Goal: Task Accomplishment & Management: Manage account settings

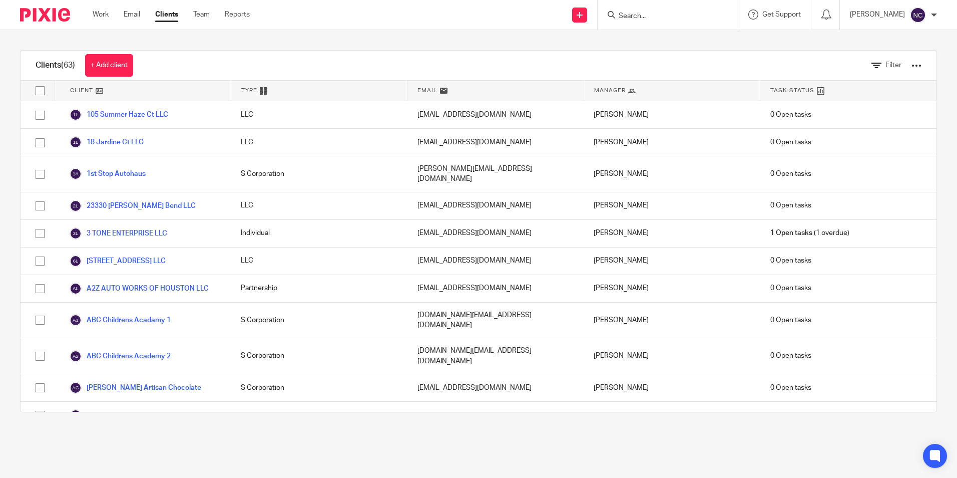
click at [612, 15] on div at bounding box center [666, 15] width 117 height 13
click at [629, 16] on input "Search" at bounding box center [663, 16] width 90 height 9
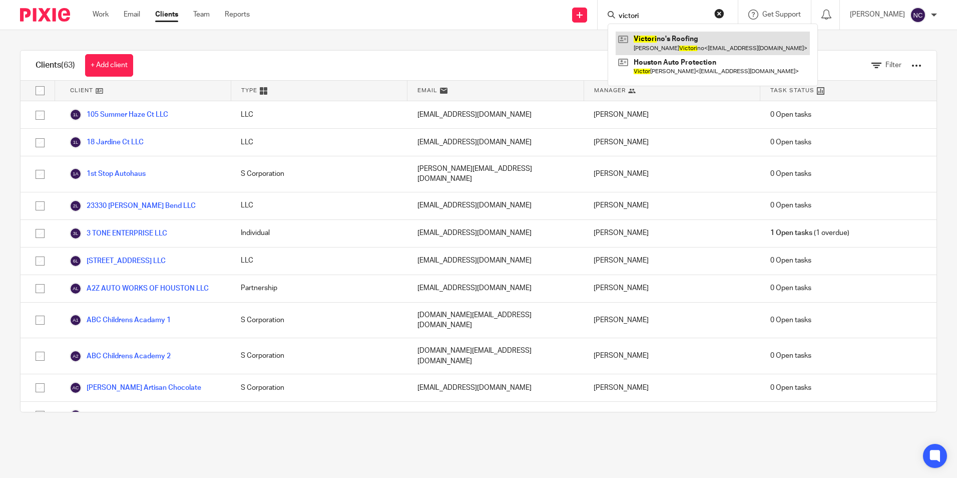
type input "victori"
click at [637, 33] on link at bounding box center [713, 43] width 194 height 23
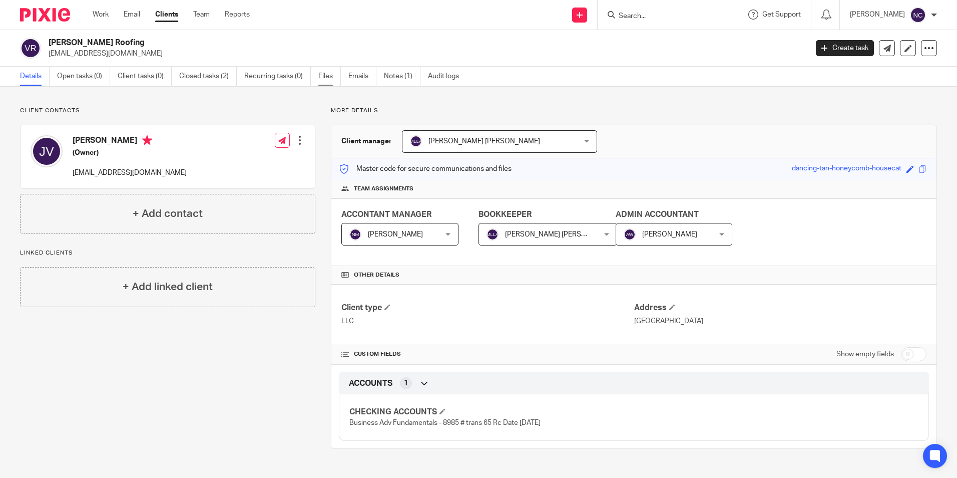
click at [325, 80] on link "Files" at bounding box center [329, 77] width 23 height 20
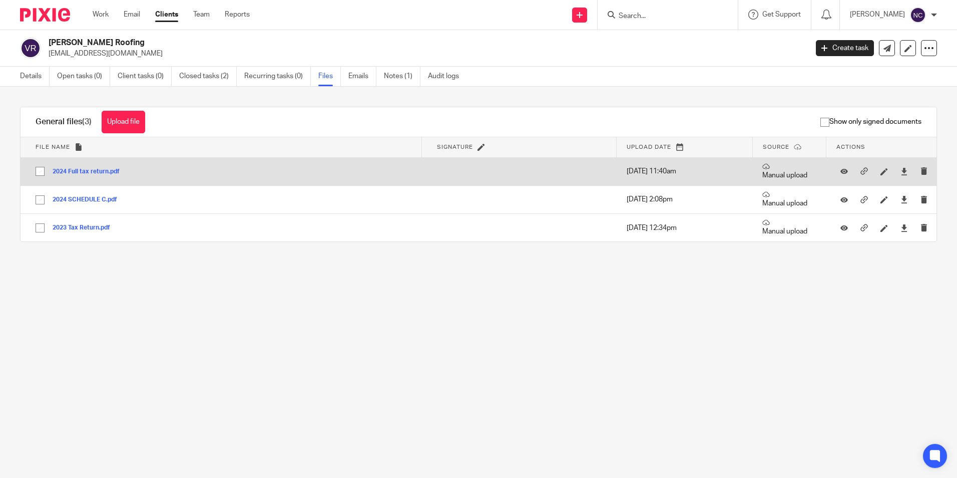
click at [109, 169] on button "2024 Full tax return.pdf" at bounding box center [90, 171] width 75 height 7
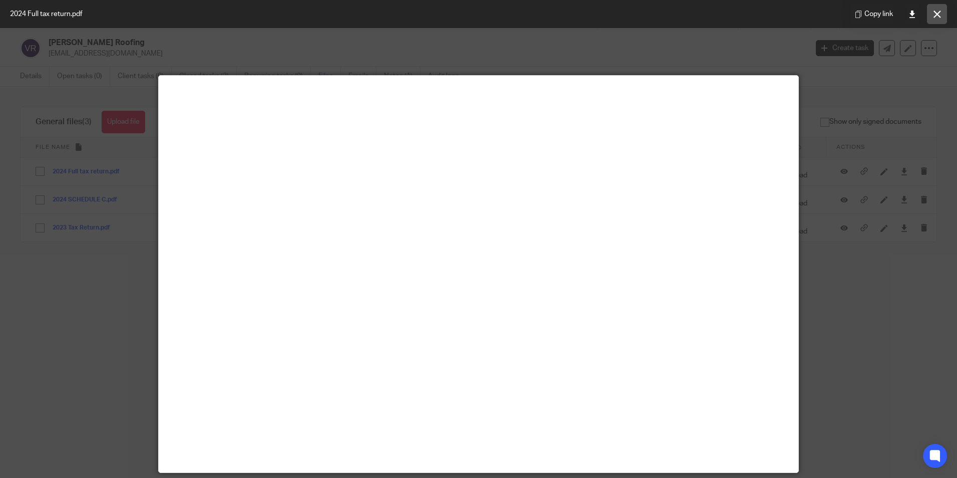
click at [944, 18] on button at bounding box center [937, 14] width 20 height 20
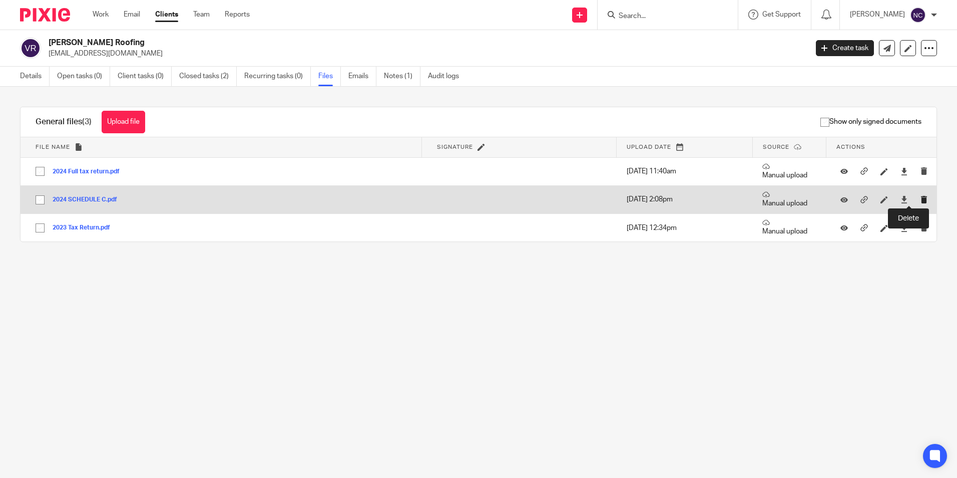
click at [921, 201] on icon "submit" at bounding box center [925, 200] width 8 height 8
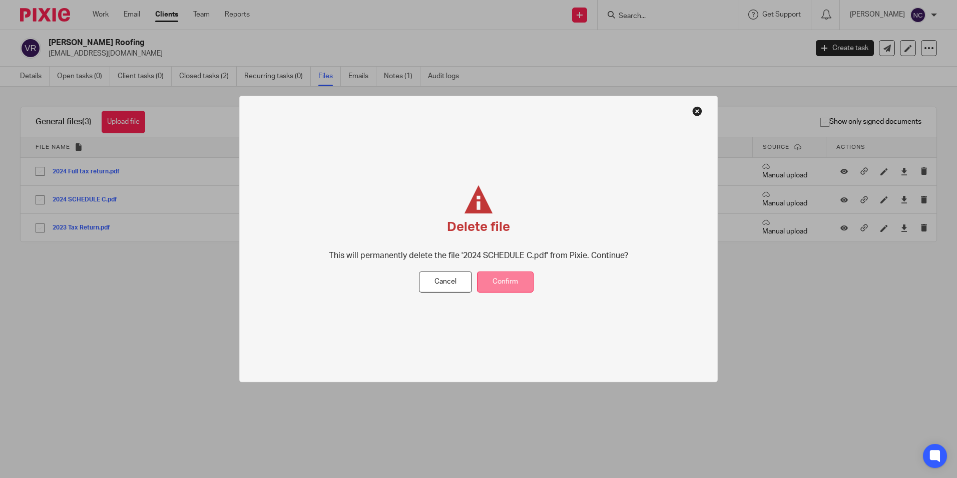
click at [494, 281] on button "Confirm" at bounding box center [505, 282] width 57 height 22
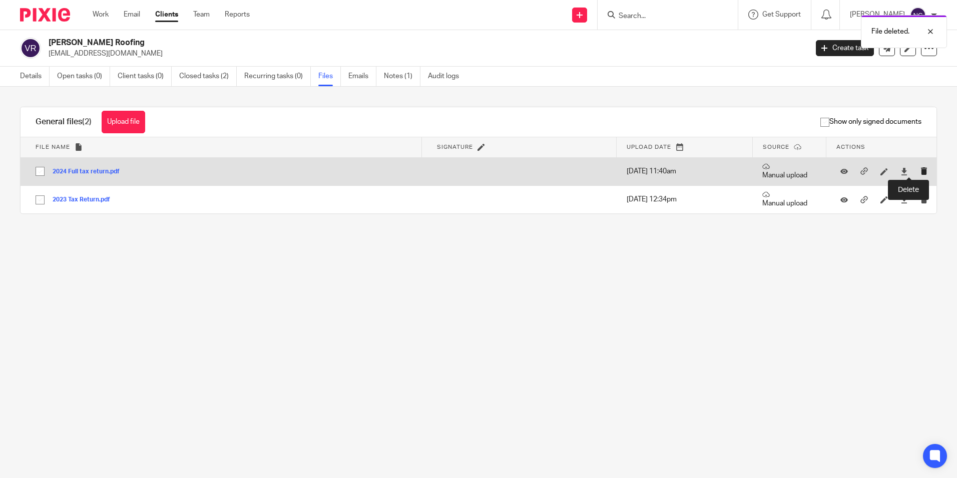
click at [921, 171] on icon "submit" at bounding box center [925, 171] width 8 height 8
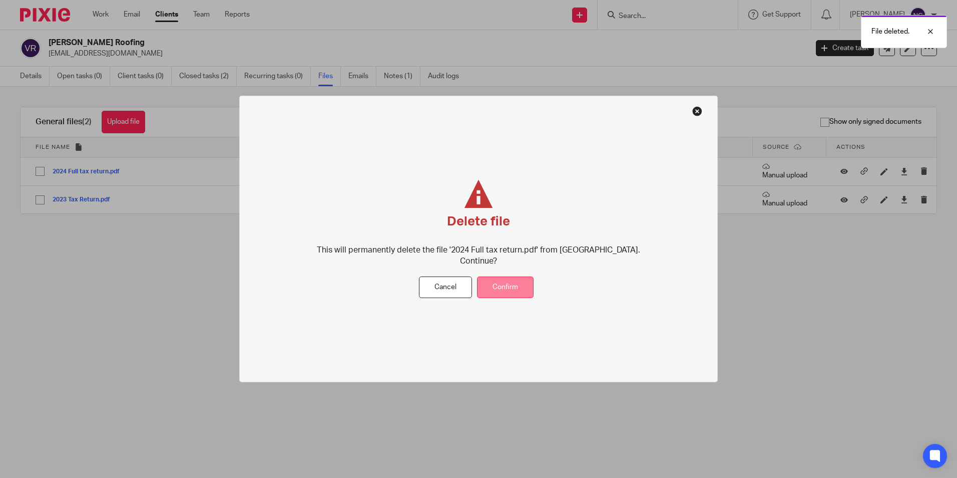
click at [514, 276] on button "Confirm" at bounding box center [505, 287] width 57 height 22
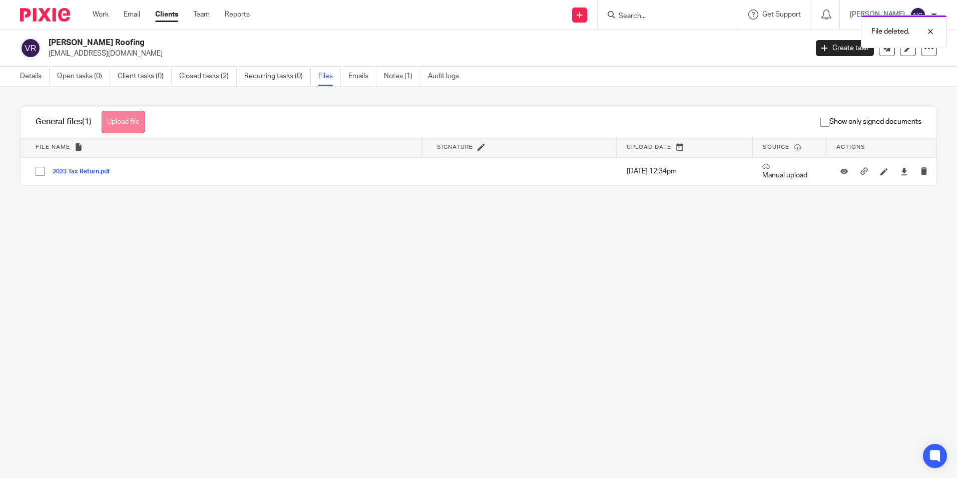
click at [139, 117] on button "Upload file" at bounding box center [124, 122] width 44 height 23
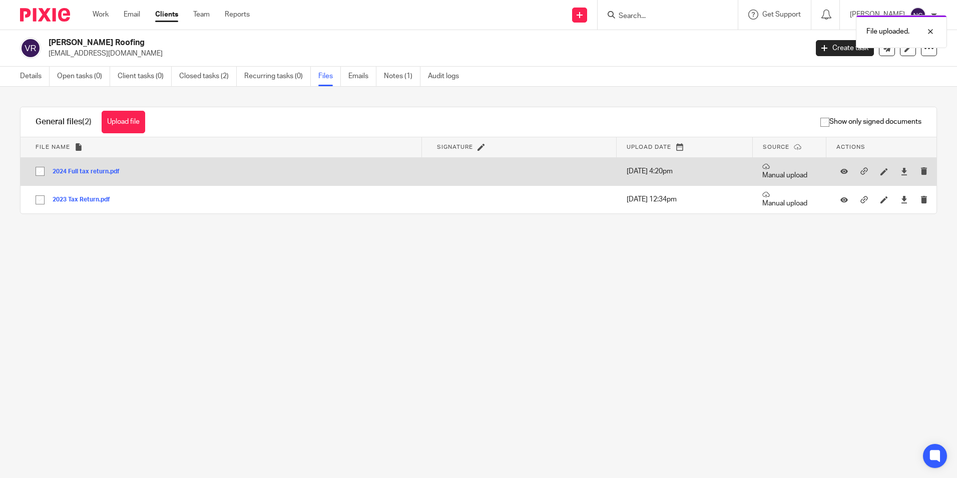
click at [94, 169] on button "2024 Full tax return.pdf" at bounding box center [90, 171] width 75 height 7
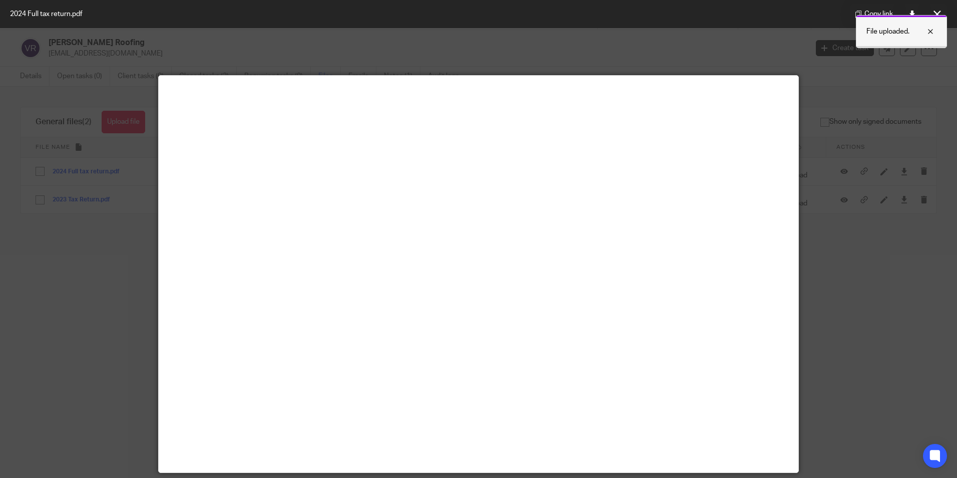
click at [929, 32] on div at bounding box center [923, 32] width 27 height 12
click at [935, 19] on button at bounding box center [937, 14] width 20 height 20
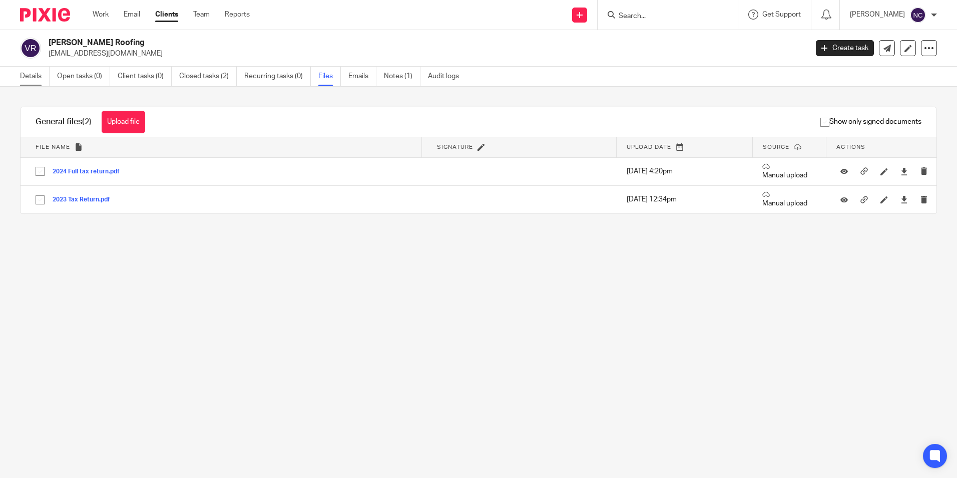
click at [36, 78] on link "Details" at bounding box center [35, 77] width 30 height 20
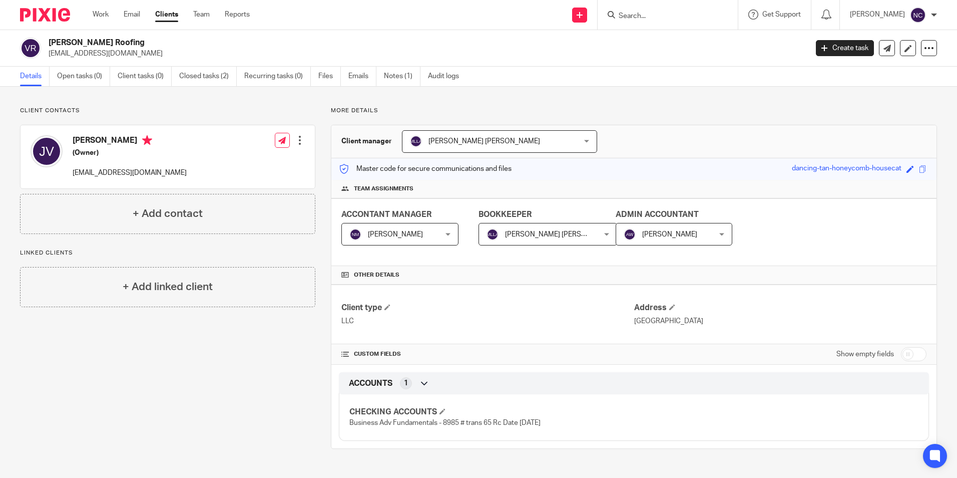
click at [901, 353] on input "checkbox" at bounding box center [914, 354] width 26 height 14
checkbox input "true"
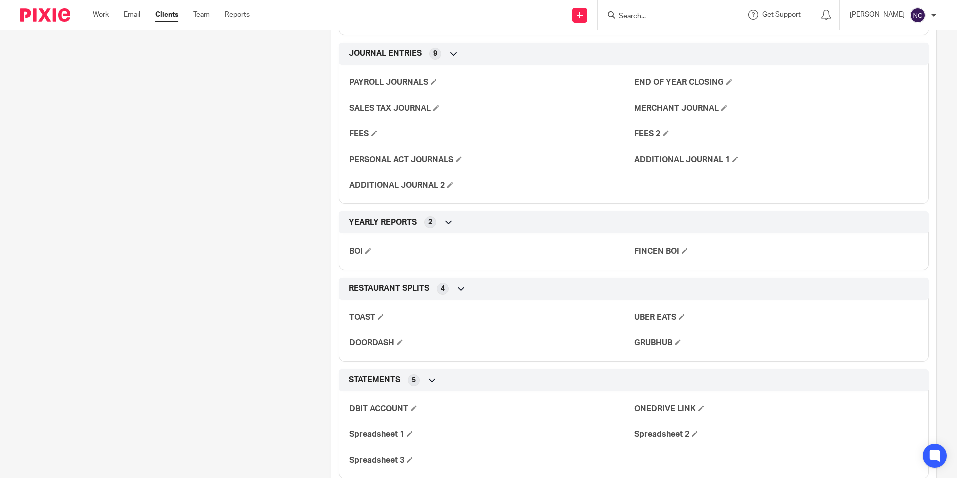
scroll to position [651, 0]
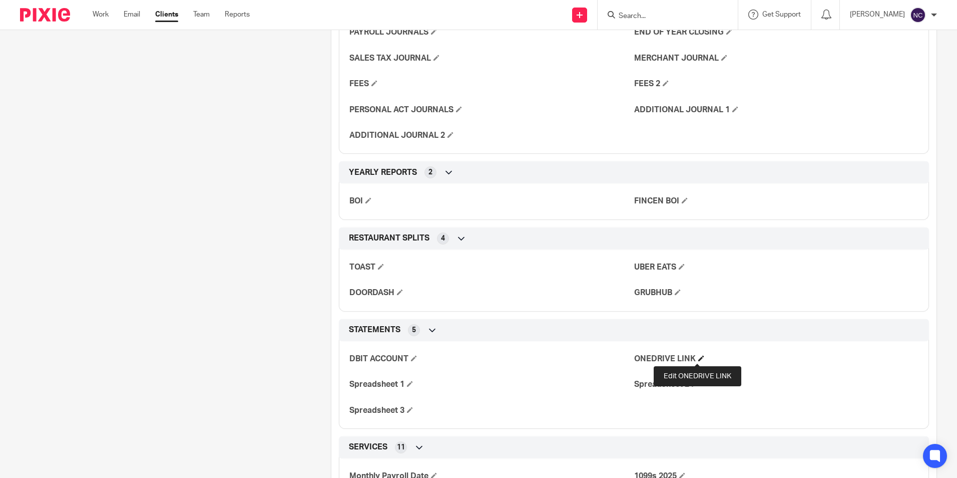
click at [699, 356] on span at bounding box center [701, 358] width 6 height 6
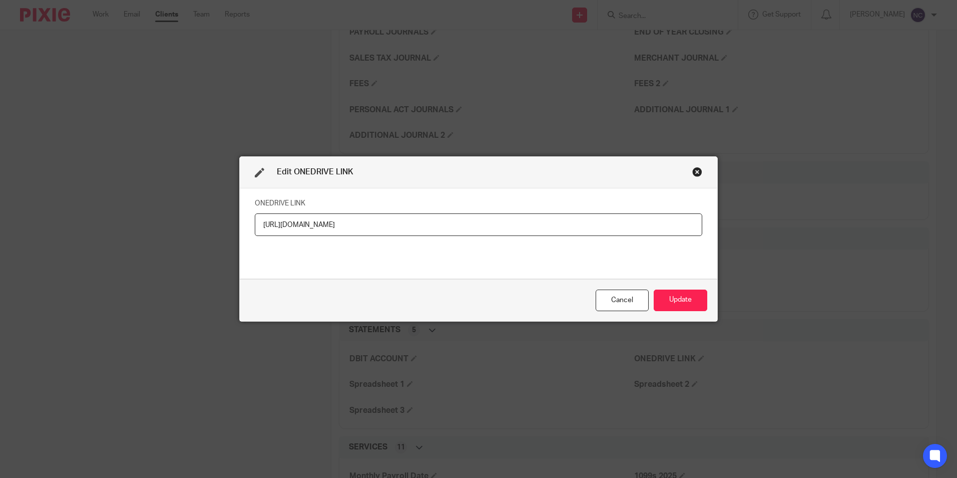
scroll to position [0, 53]
type input "[URL][DOMAIN_NAME]"
click at [684, 293] on button "Update" at bounding box center [681, 300] width 54 height 22
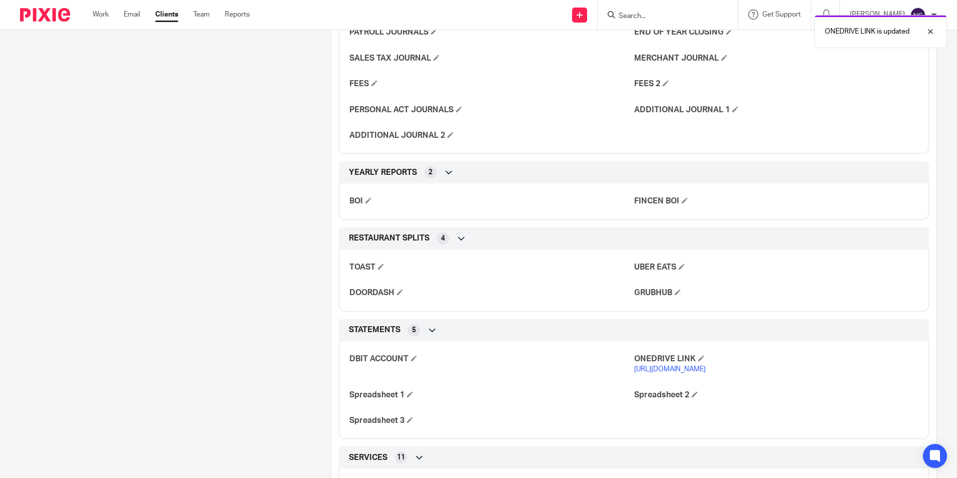
click at [706, 372] on link "[URL][DOMAIN_NAME]" at bounding box center [670, 368] width 72 height 7
click at [687, 374] on p "[URL][DOMAIN_NAME]" at bounding box center [776, 369] width 284 height 10
click at [688, 372] on link "https://ccfstaxes-my.sharepoint.com/:f:/g/personal/nathalie_ccfsbookkeeping_com…" at bounding box center [670, 368] width 72 height 7
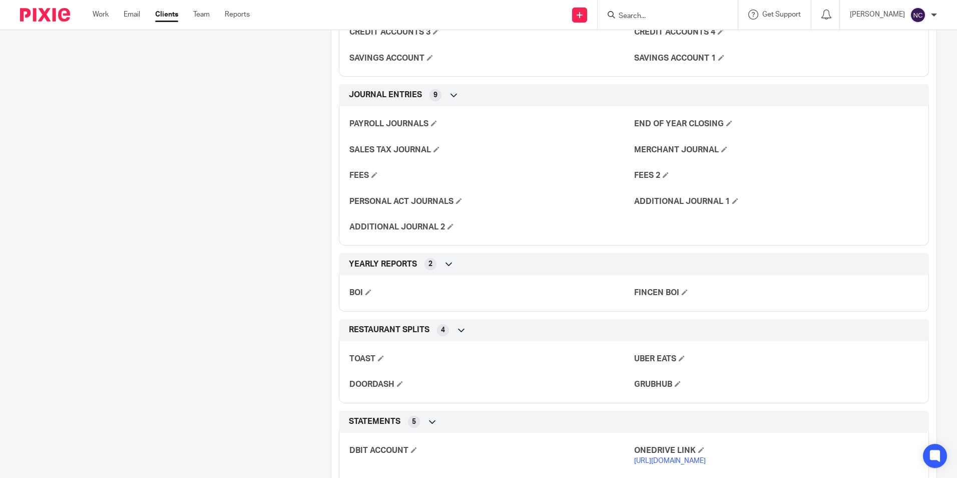
scroll to position [400, 0]
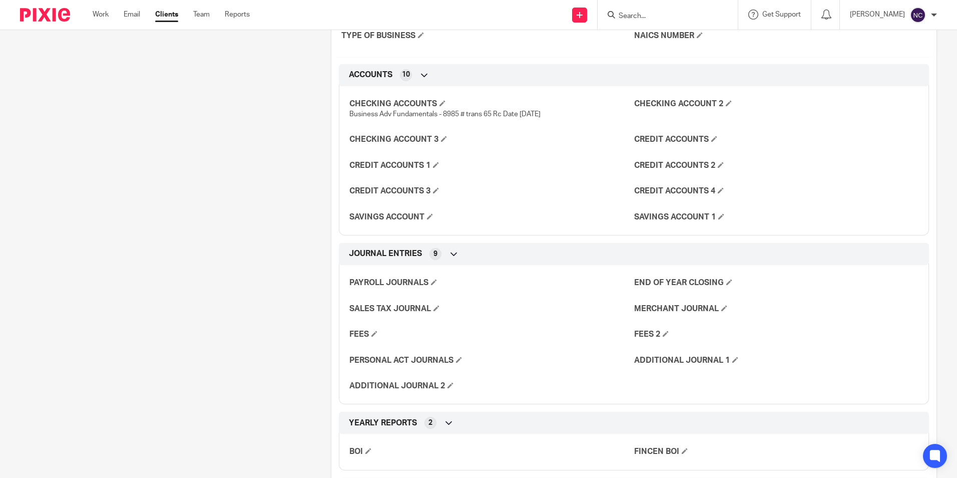
click at [635, 15] on input "Search" at bounding box center [663, 16] width 90 height 9
type input "working"
click at [633, 47] on link at bounding box center [711, 43] width 191 height 23
